Goal: Task Accomplishment & Management: Manage account settings

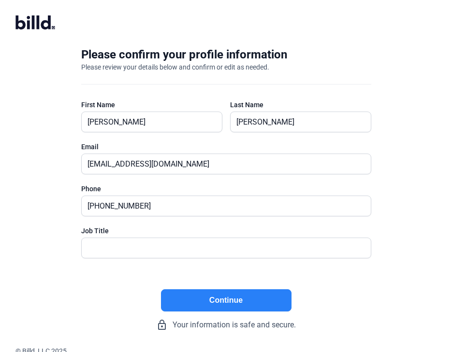
click at [235, 300] on button "Continue" at bounding box center [226, 300] width 130 height 22
click at [97, 247] on input "text" at bounding box center [221, 248] width 278 height 20
type input "President"
click at [222, 303] on button "Continue" at bounding box center [226, 300] width 130 height 22
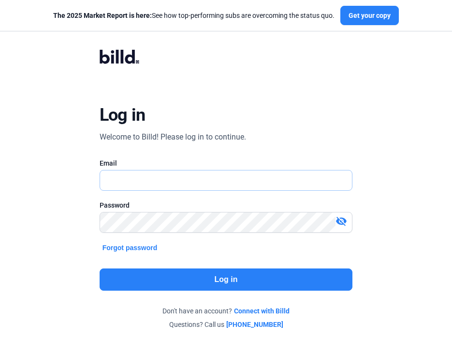
type input "[EMAIL_ADDRESS][DOMAIN_NAME]"
click at [225, 277] on button "Log in" at bounding box center [226, 280] width 253 height 22
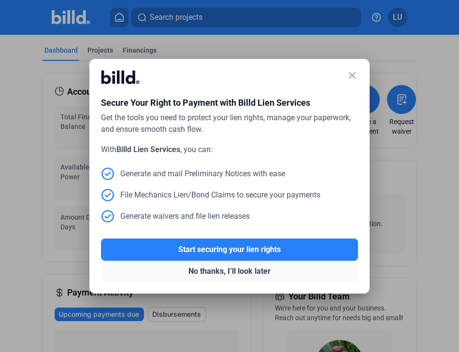
click at [219, 271] on button "No thanks, I’ll look later" at bounding box center [229, 271] width 257 height 21
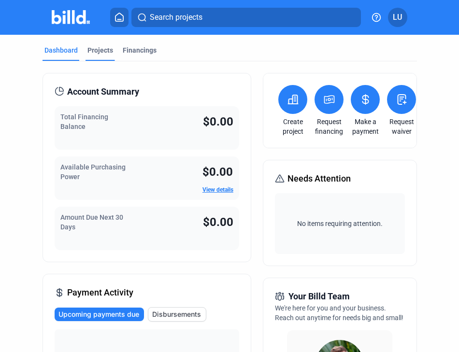
click at [100, 51] on div "Projects" at bounding box center [100, 50] width 26 height 10
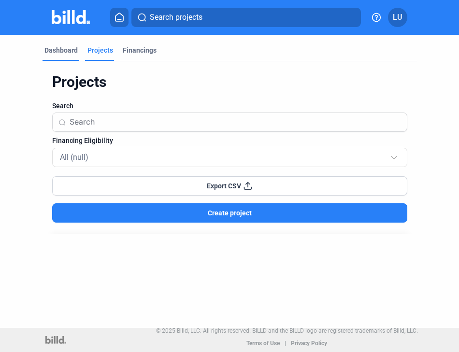
click at [57, 54] on div "Dashboard" at bounding box center [60, 50] width 33 height 10
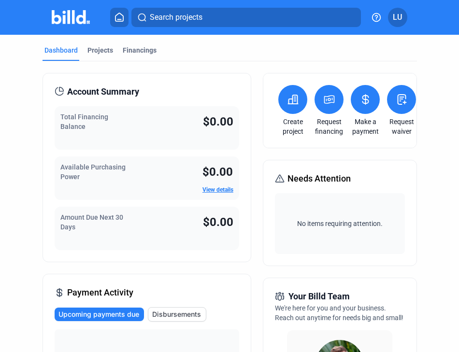
click at [331, 105] on button at bounding box center [328, 99] width 29 height 29
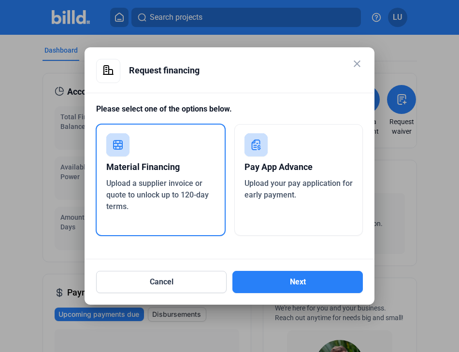
click at [275, 163] on div "Pay App Advance" at bounding box center [298, 167] width 109 height 21
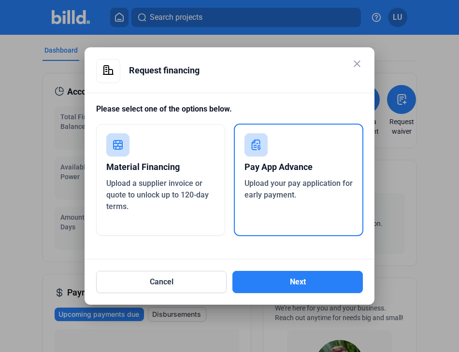
click at [358, 66] on mat-icon "close" at bounding box center [357, 64] width 12 height 12
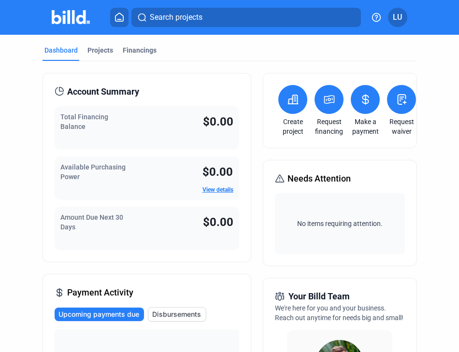
click at [299, 111] on div "Create project" at bounding box center [293, 110] width 36 height 51
click at [296, 130] on link "Create project" at bounding box center [293, 126] width 36 height 19
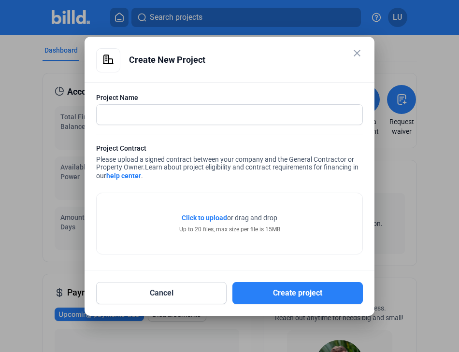
click at [359, 54] on mat-icon "close" at bounding box center [357, 53] width 12 height 12
